Goal: Find specific page/section: Find specific page/section

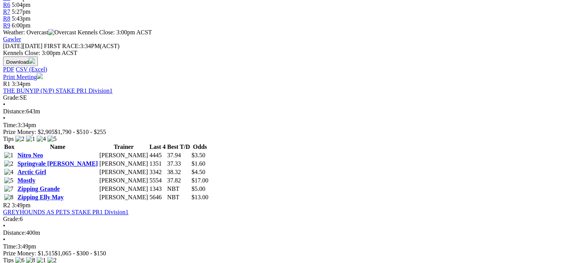
scroll to position [306, 0]
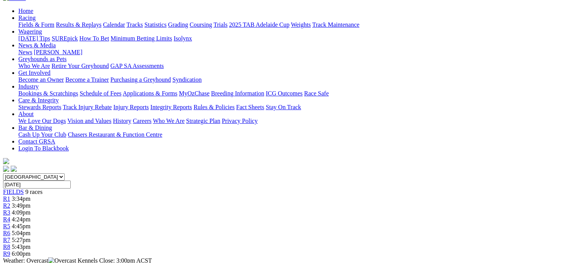
scroll to position [76, 0]
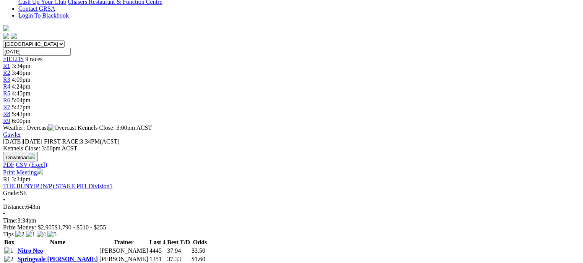
scroll to position [115, 0]
